Goal: Information Seeking & Learning: Learn about a topic

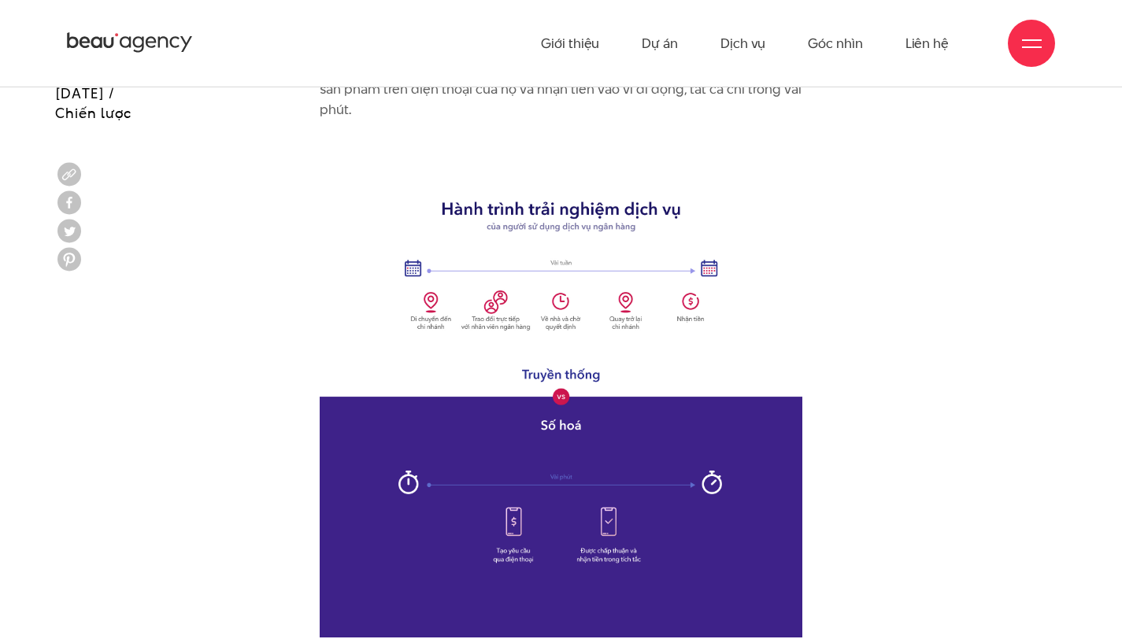
scroll to position [7001, 0]
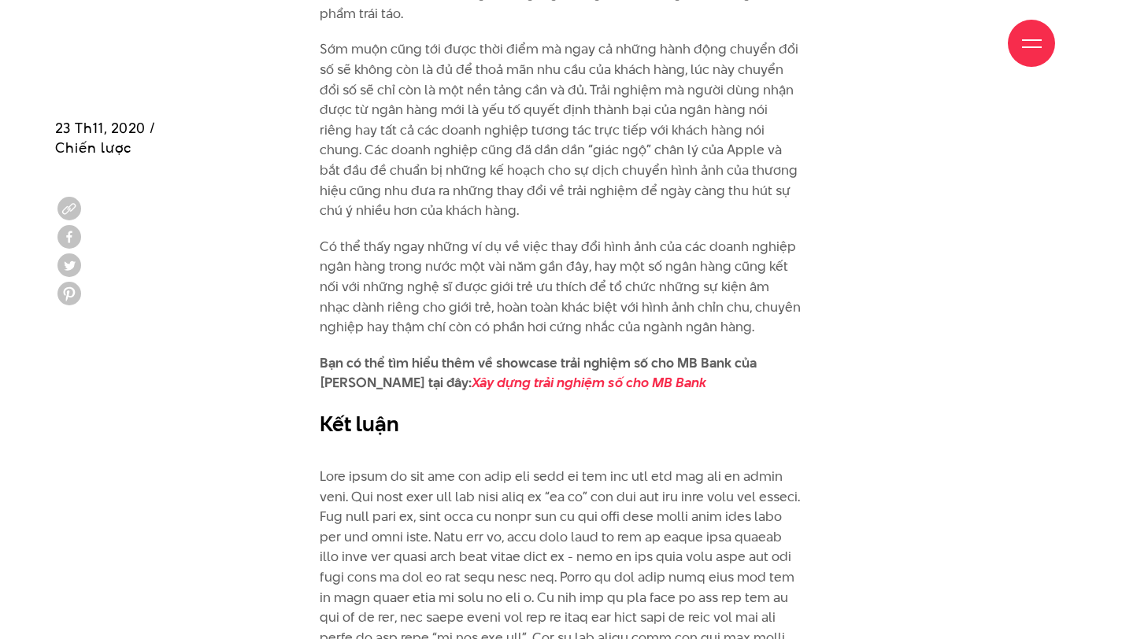
scroll to position [10810, 0]
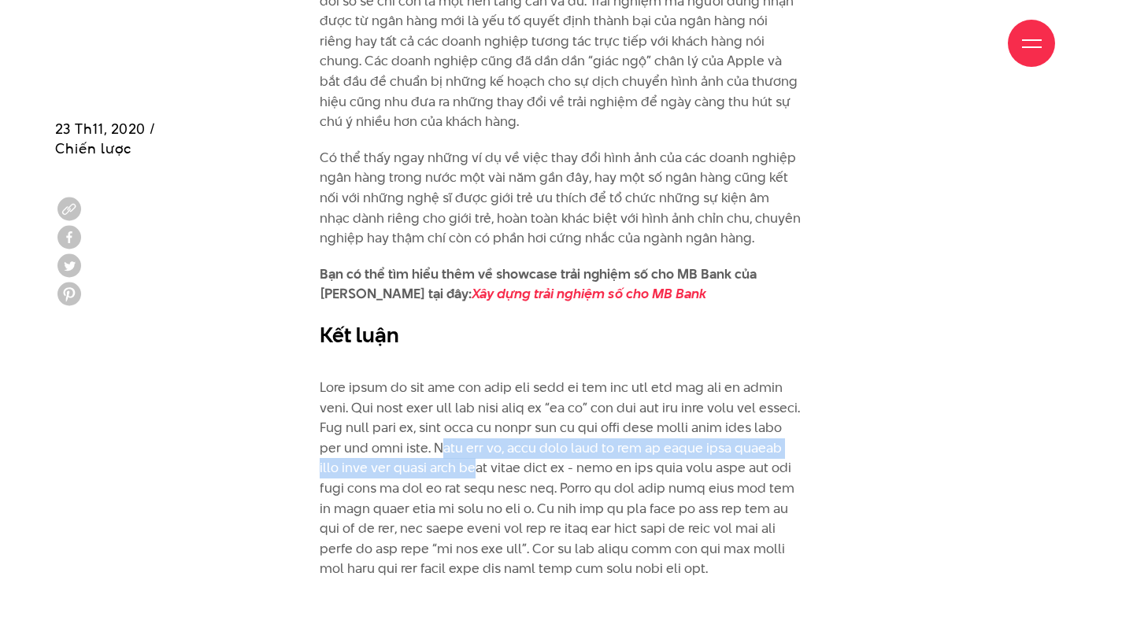
drag, startPoint x: 565, startPoint y: 346, endPoint x: 592, endPoint y: 369, distance: 35.2
click at [592, 369] on p at bounding box center [561, 478] width 483 height 242
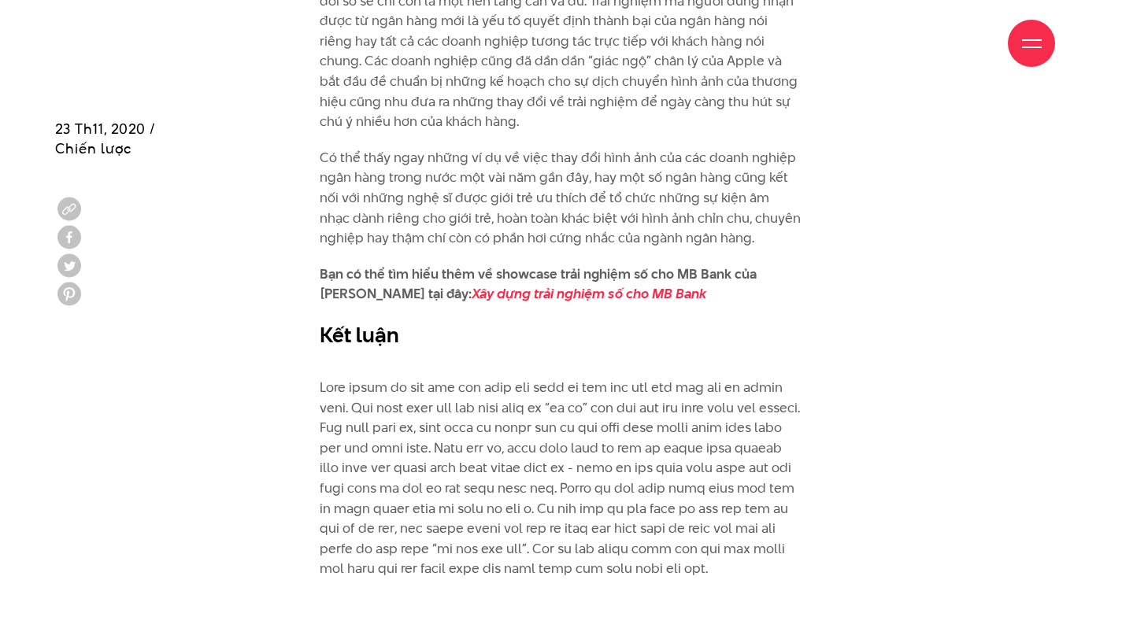
click at [616, 367] on p at bounding box center [561, 478] width 483 height 242
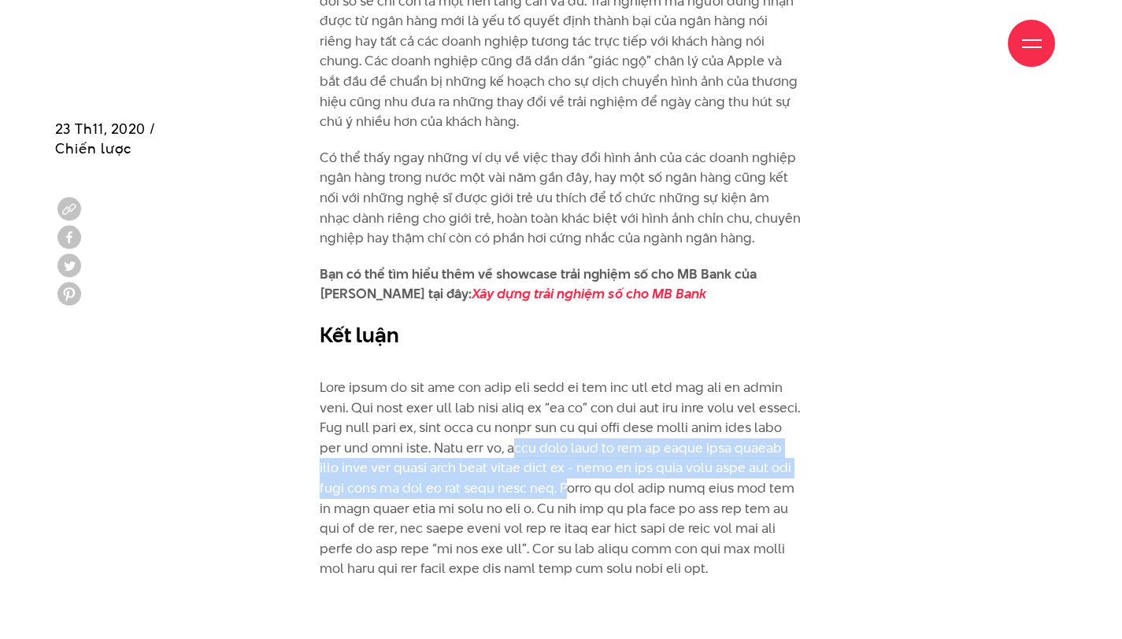
drag, startPoint x: 645, startPoint y: 349, endPoint x: 706, endPoint y: 384, distance: 70.9
click at [706, 384] on p at bounding box center [561, 478] width 483 height 242
copy p "khác biệt thật sự tới từ những trải nghiệm trực tiếp của người dùng trên không …"
